Goal: Transaction & Acquisition: Subscribe to service/newsletter

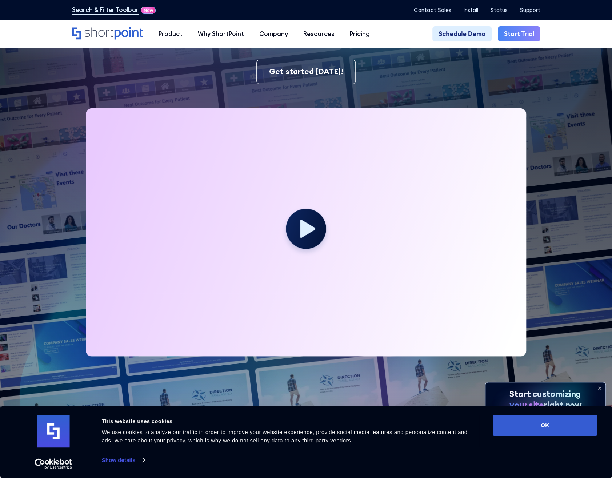
scroll to position [145, 0]
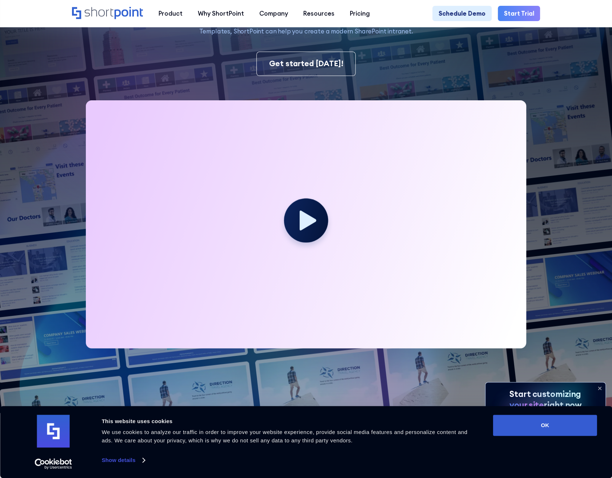
click at [306, 212] on circle at bounding box center [306, 220] width 44 height 44
click at [319, 239] on circle at bounding box center [306, 220] width 44 height 44
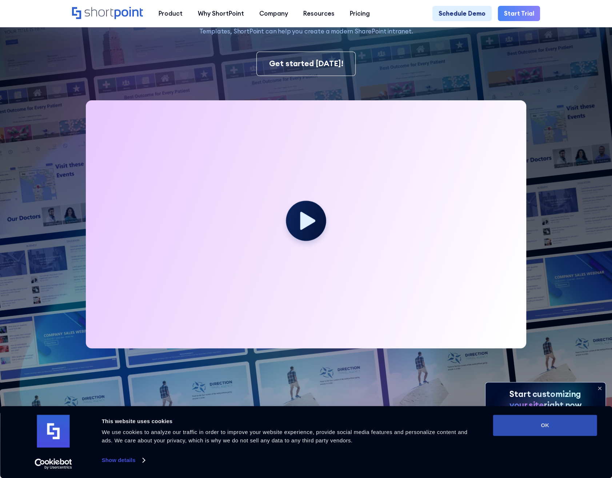
click at [550, 422] on button "OK" at bounding box center [545, 425] width 104 height 21
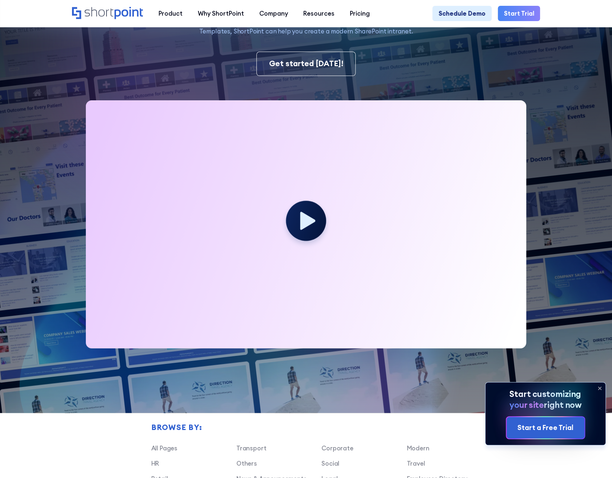
scroll to position [0, 0]
click at [309, 228] on icon at bounding box center [307, 220] width 17 height 20
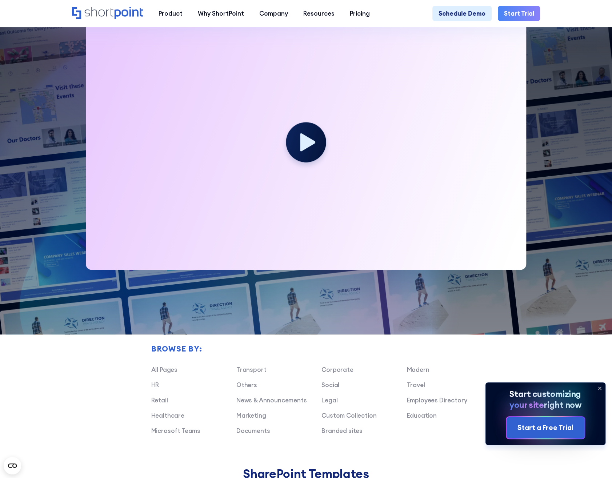
scroll to position [218, 0]
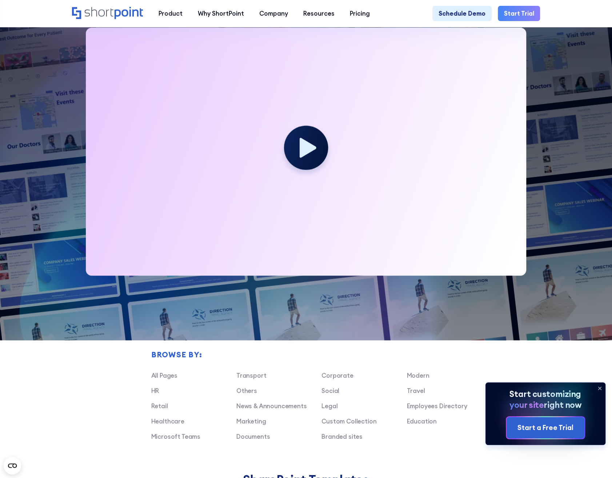
click at [311, 149] on icon at bounding box center [307, 148] width 17 height 20
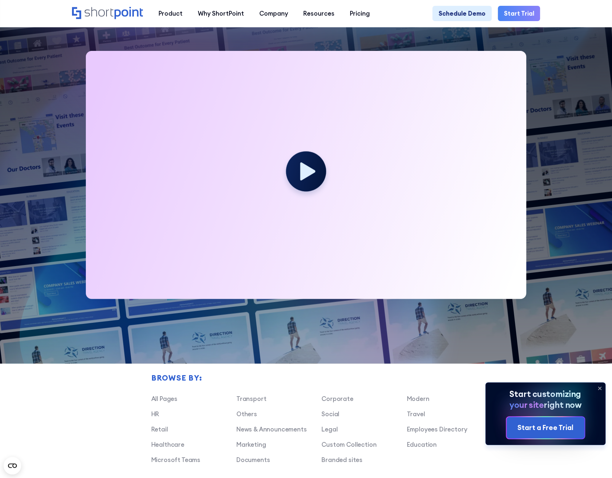
scroll to position [145, 0]
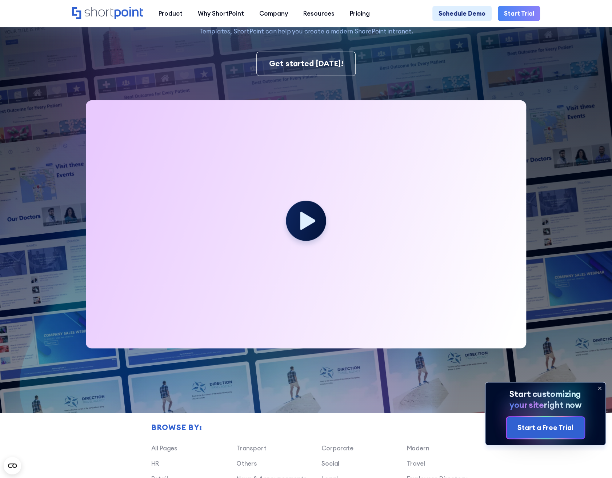
click at [329, 129] on div at bounding box center [306, 224] width 441 height 248
click at [307, 238] on circle at bounding box center [306, 220] width 44 height 44
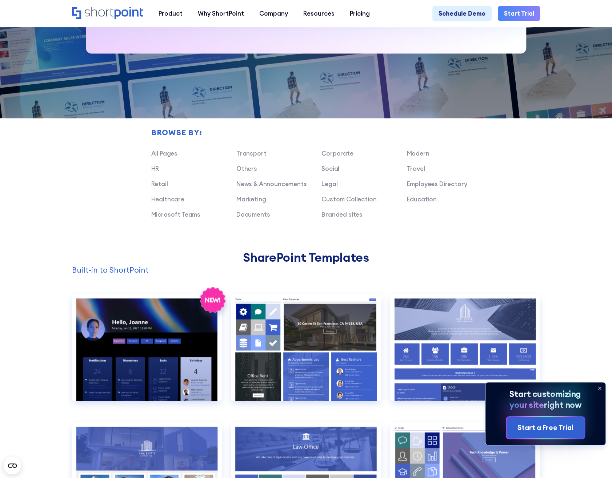
scroll to position [436, 0]
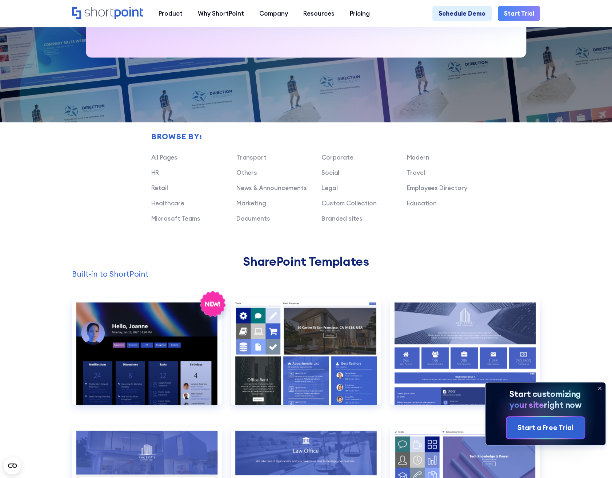
click at [335, 168] on div "Transport Corporate Modern HR Others Social Travel Retail News & Announcements …" at bounding box center [321, 191] width 341 height 76
click at [337, 161] on link "Corporate" at bounding box center [337, 157] width 32 height 8
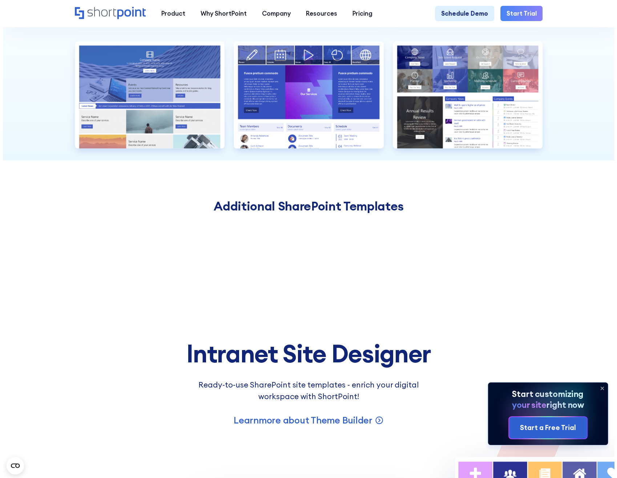
scroll to position [727, 0]
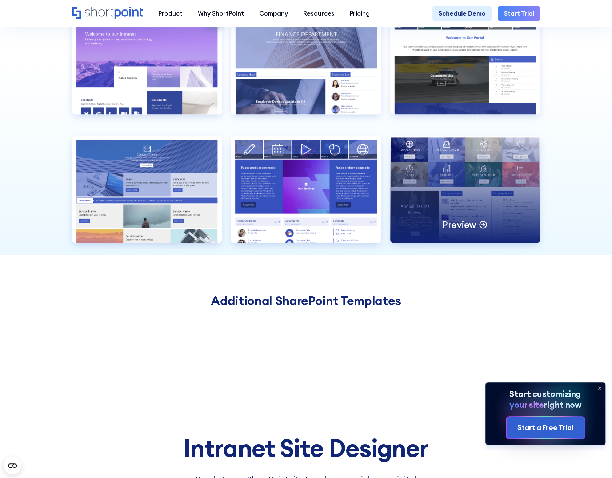
click at [471, 229] on p "Preview" at bounding box center [459, 224] width 34 height 12
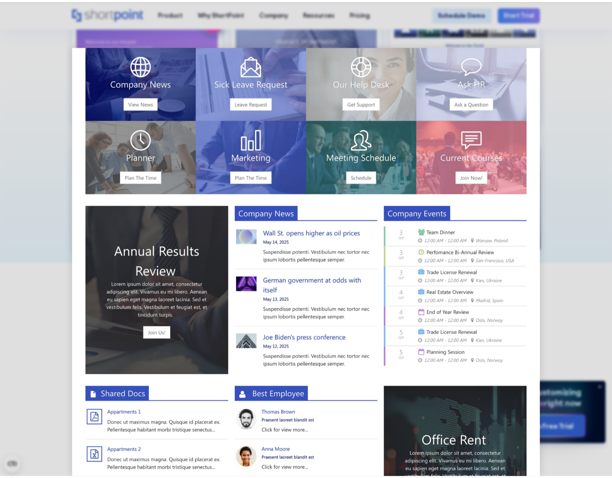
scroll to position [0, 0]
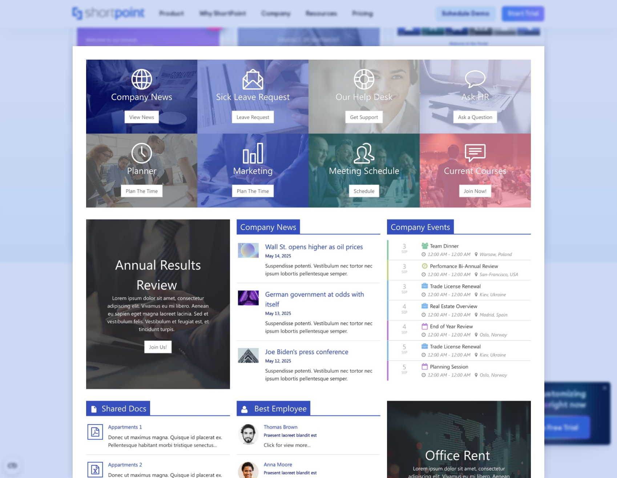
click at [588, 147] on div at bounding box center [308, 239] width 617 height 478
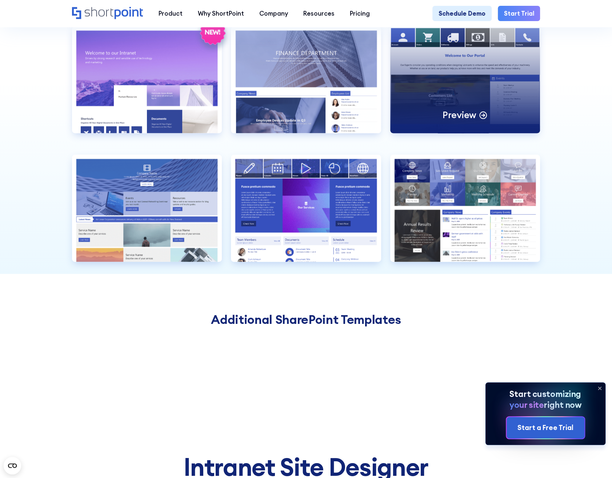
scroll to position [691, 0]
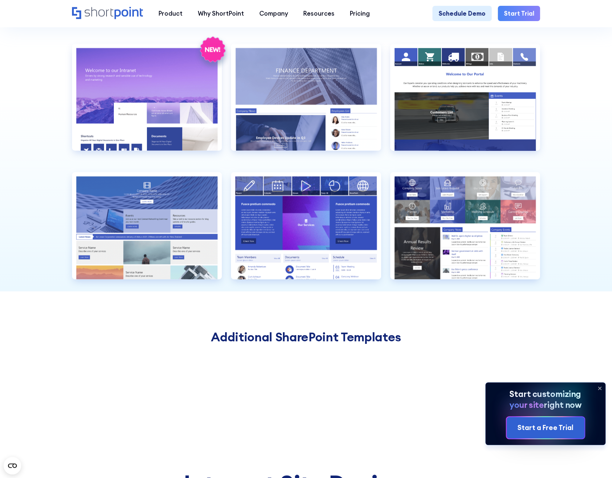
click at [518, 19] on link "Start Trial" at bounding box center [519, 13] width 43 height 15
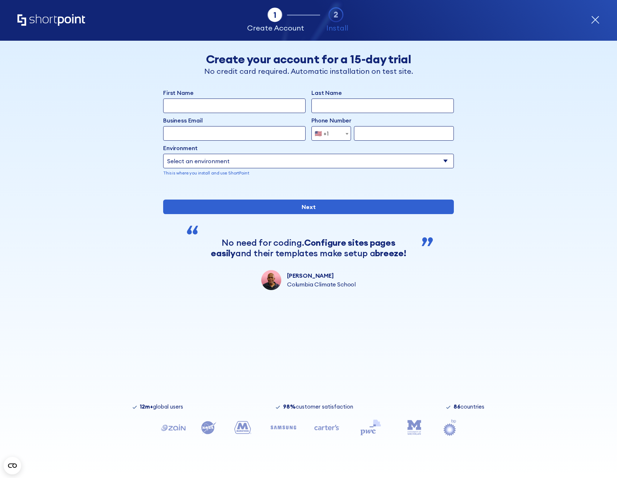
click at [60, 21] on icon "Home" at bounding box center [51, 20] width 68 height 12
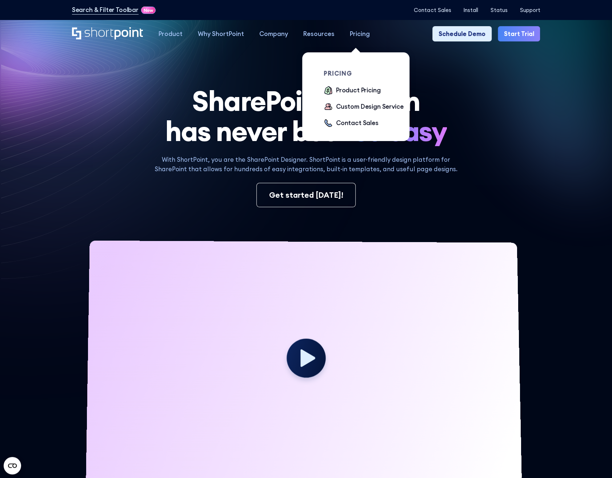
click at [351, 36] on div "Pricing" at bounding box center [360, 33] width 20 height 9
click at [361, 35] on div "Pricing" at bounding box center [360, 33] width 20 height 9
click at [363, 91] on div "Product Pricing" at bounding box center [358, 90] width 44 height 9
